Goal: Information Seeking & Learning: Learn about a topic

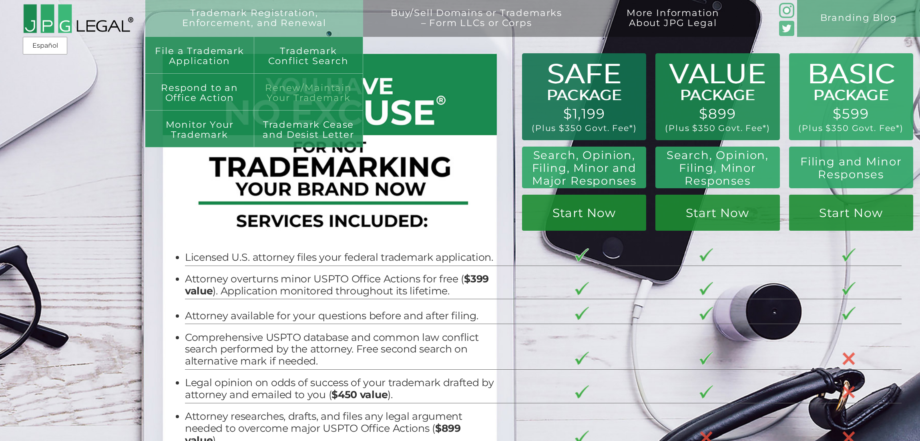
click at [310, 92] on link "Renew/Maintain Your Trademark" at bounding box center [308, 92] width 109 height 37
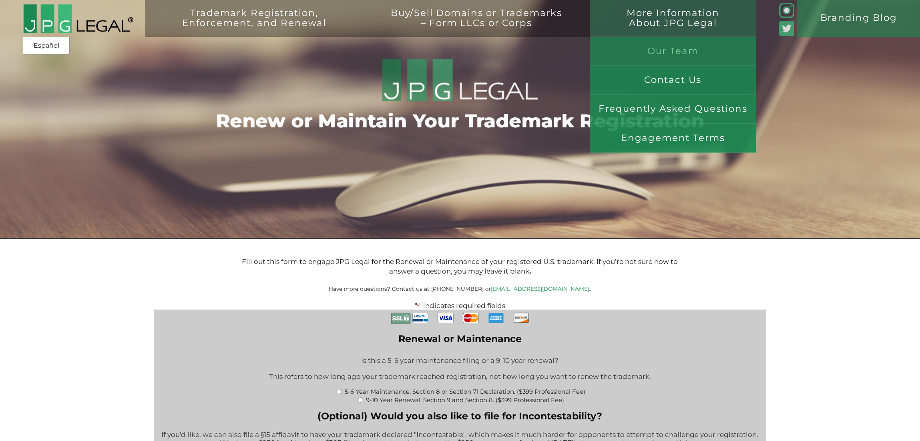
click at [702, 58] on link "Our Team" at bounding box center [673, 51] width 166 height 29
